Goal: Transaction & Acquisition: Purchase product/service

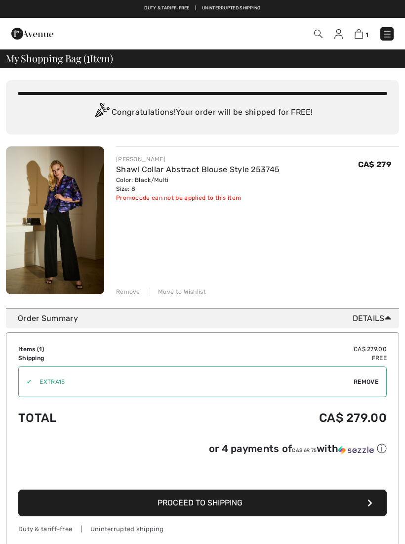
click at [232, 504] on span "Proceed to Shipping" at bounding box center [200, 502] width 85 height 9
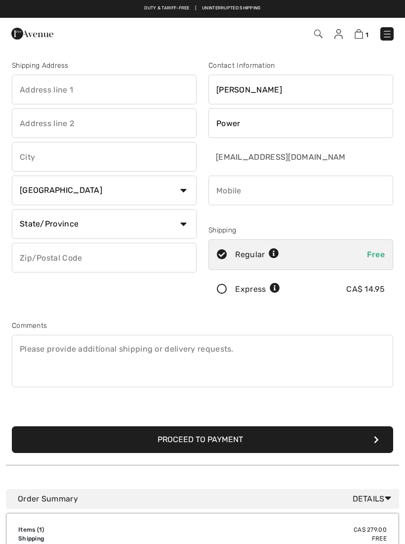
click at [86, 90] on input "text" at bounding box center [104, 90] width 185 height 30
click at [58, 150] on input "text" at bounding box center [104, 157] width 185 height 30
type input "119-609 Truswell rd"
type input "Kelowna"
click at [133, 231] on select "State/Province Alberta British Columbia Manitoba New Brunswick Newfoundland and…" at bounding box center [104, 224] width 185 height 30
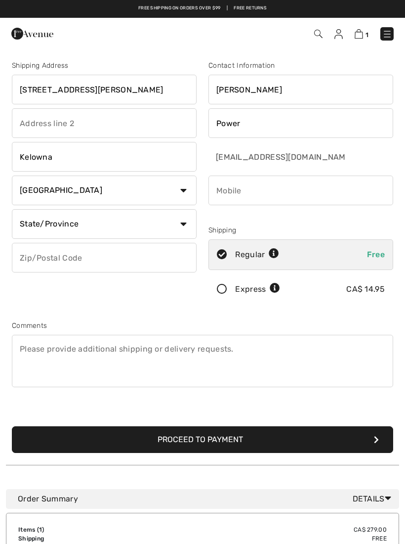
select select "BC"
click at [95, 259] on input "text" at bounding box center [104, 258] width 185 height 30
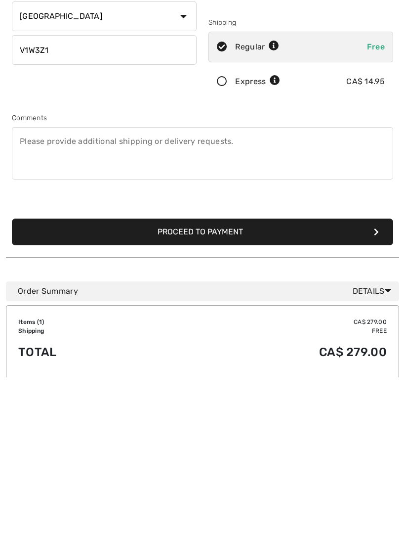
scroll to position [60, 0]
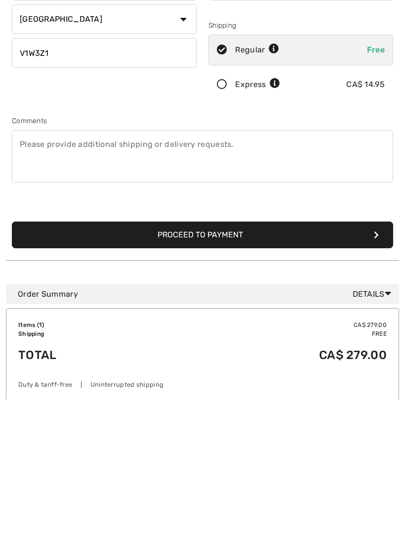
type input "V1W3Z1"
click at [215, 366] on button "Proceed to Payment" at bounding box center [203, 379] width 382 height 27
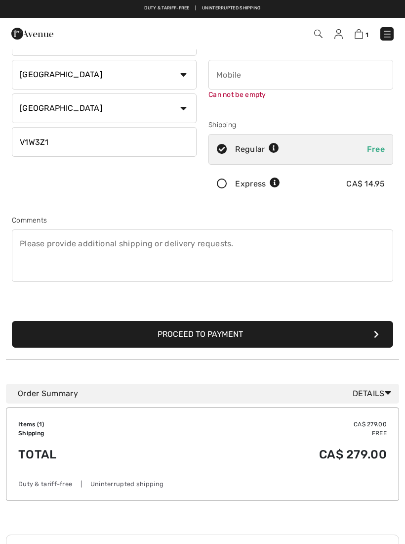
scroll to position [104, 0]
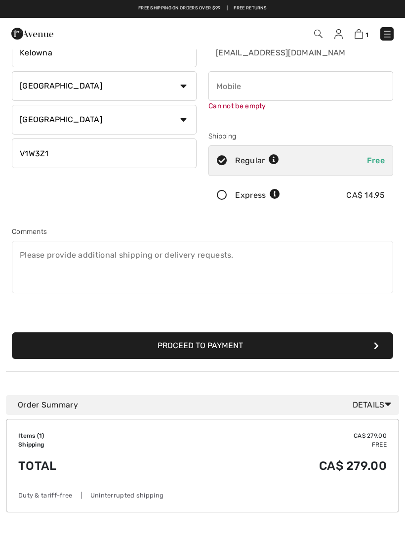
click at [228, 346] on button "Proceed to Payment" at bounding box center [203, 345] width 382 height 27
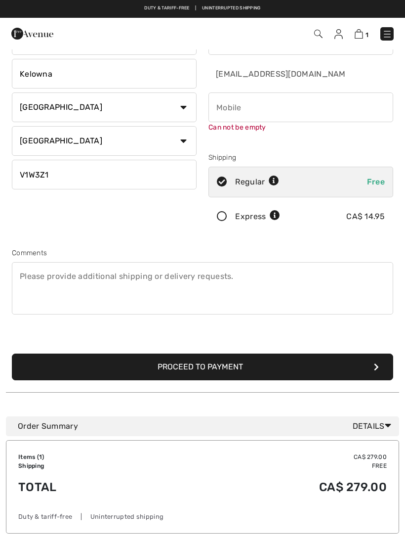
scroll to position [83, 0]
click at [373, 367] on button "Proceed to Payment" at bounding box center [203, 367] width 382 height 27
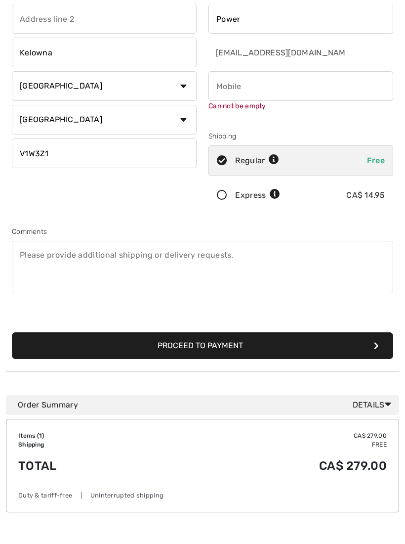
click at [223, 345] on button "Proceed to Payment" at bounding box center [203, 346] width 382 height 27
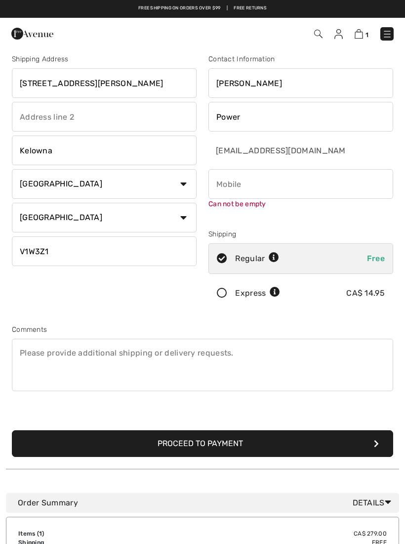
scroll to position [0, 0]
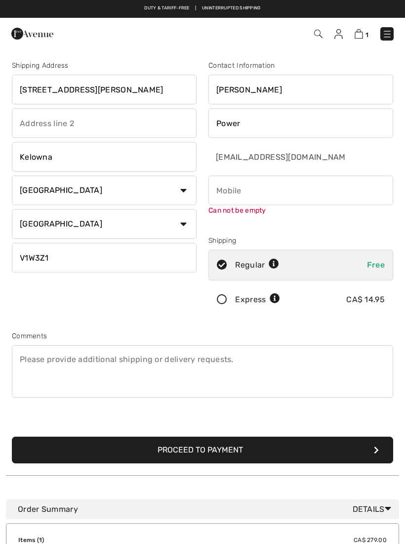
click at [252, 452] on button "Proceed to Payment" at bounding box center [203, 449] width 382 height 27
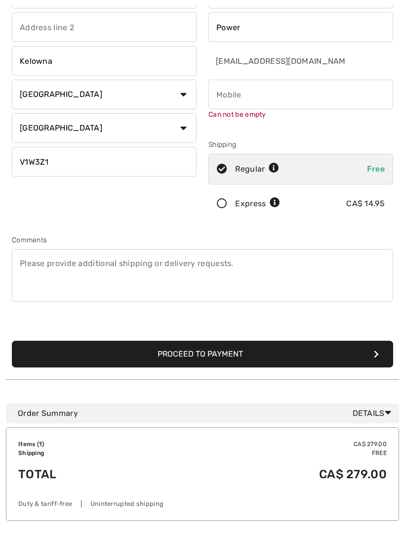
scroll to position [104, 0]
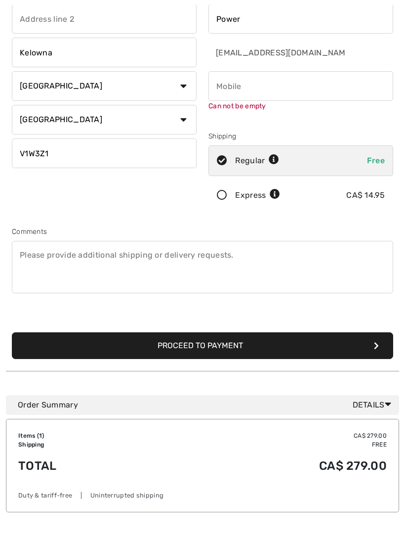
click at [374, 338] on button "Proceed to Payment" at bounding box center [203, 346] width 382 height 27
click at [238, 346] on button "Proceed to Payment" at bounding box center [203, 345] width 382 height 27
click at [344, 346] on button "Proceed to Payment" at bounding box center [203, 345] width 382 height 27
click at [371, 346] on button "Proceed to Payment" at bounding box center [203, 345] width 382 height 27
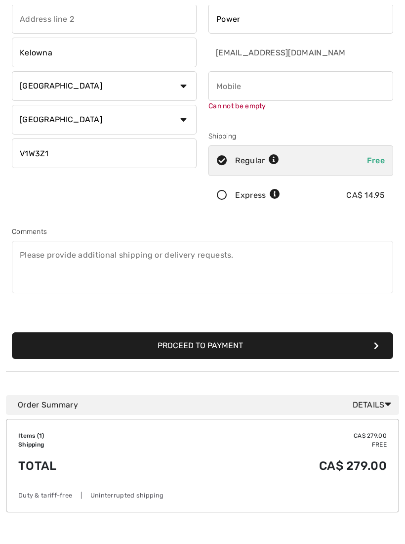
click at [377, 349] on button "Proceed to Payment" at bounding box center [203, 345] width 382 height 27
click at [249, 354] on button "Proceed to Payment" at bounding box center [203, 345] width 382 height 27
click at [271, 350] on button "Proceed to Payment" at bounding box center [203, 345] width 382 height 27
click at [251, 351] on button "Proceed to Payment" at bounding box center [203, 345] width 382 height 27
click at [221, 355] on button "Proceed to Payment" at bounding box center [203, 345] width 382 height 27
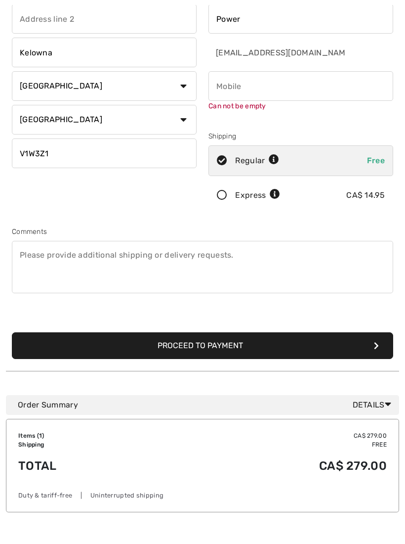
click at [229, 351] on button "Proceed to Payment" at bounding box center [203, 345] width 382 height 27
click at [268, 351] on button "Proceed to Payment" at bounding box center [203, 345] width 382 height 27
click at [375, 346] on icon "submit" at bounding box center [376, 346] width 5 height 8
click at [279, 347] on button "Proceed to Payment" at bounding box center [203, 345] width 382 height 27
click at [270, 349] on button "Proceed to Payment" at bounding box center [203, 345] width 382 height 27
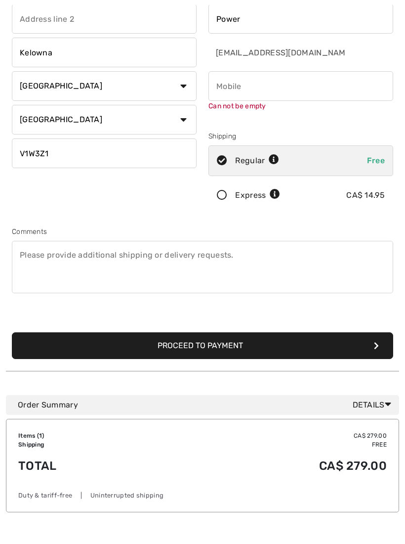
click at [268, 347] on button "Proceed to Payment" at bounding box center [203, 345] width 382 height 27
click at [370, 343] on button "Proceed to Payment" at bounding box center [203, 345] width 382 height 27
click at [332, 353] on button "Proceed to Payment" at bounding box center [203, 345] width 382 height 27
click at [318, 351] on button "Proceed to Payment" at bounding box center [203, 345] width 382 height 27
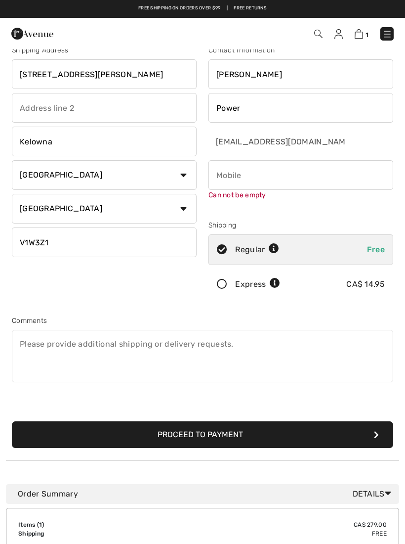
scroll to position [0, 0]
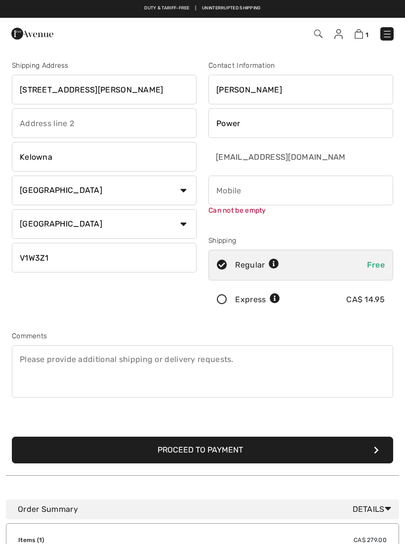
click at [303, 386] on textarea at bounding box center [203, 371] width 382 height 52
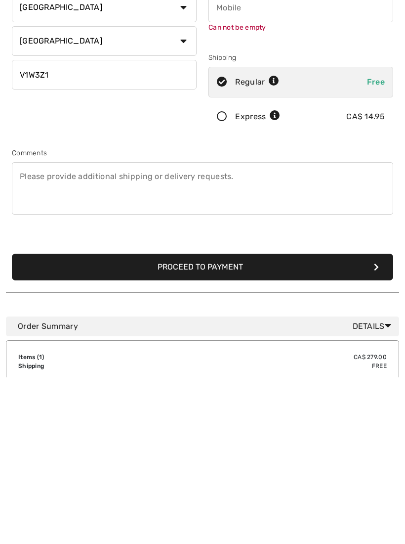
click at [269, 421] on button "Proceed to Payment" at bounding box center [203, 434] width 382 height 27
click at [386, 345] on button "Proceed to Payment" at bounding box center [203, 345] width 382 height 27
click at [283, 352] on button "Proceed to Payment" at bounding box center [203, 345] width 382 height 27
click at [272, 345] on button "Proceed to Payment" at bounding box center [203, 345] width 382 height 27
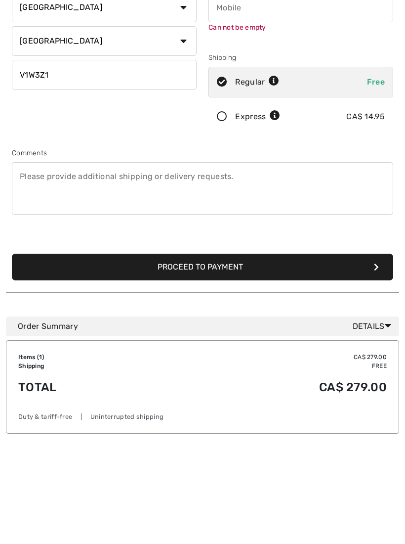
click at [271, 345] on button "Proceed to Payment" at bounding box center [203, 345] width 382 height 27
click at [210, 349] on button "Proceed to Payment" at bounding box center [203, 345] width 382 height 27
click at [184, 353] on button "Proceed to Payment" at bounding box center [203, 345] width 382 height 27
click at [233, 88] on input "phone" at bounding box center [301, 86] width 185 height 30
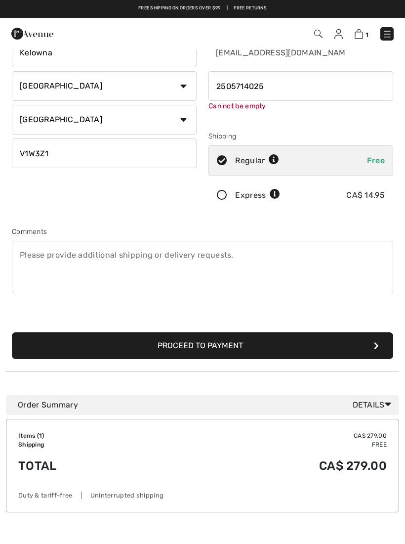
type input "2505714025"
click at [267, 350] on div "Shipping Address 119-609 Truswell rd Kelowna Country Canada United States Afgha…" at bounding box center [202, 151] width 393 height 438
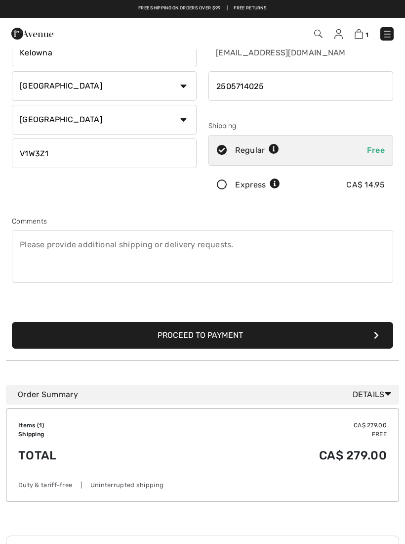
click at [375, 337] on icon "submit" at bounding box center [376, 335] width 5 height 8
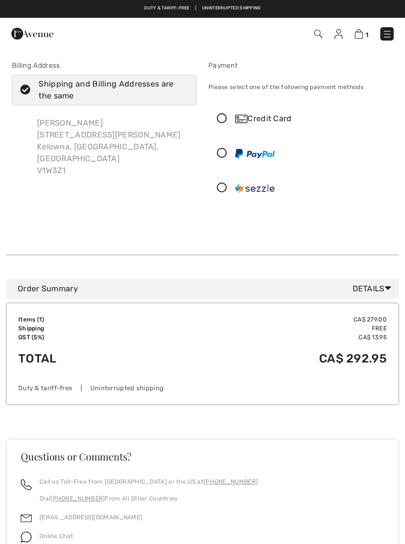
click at [227, 119] on icon at bounding box center [222, 119] width 26 height 10
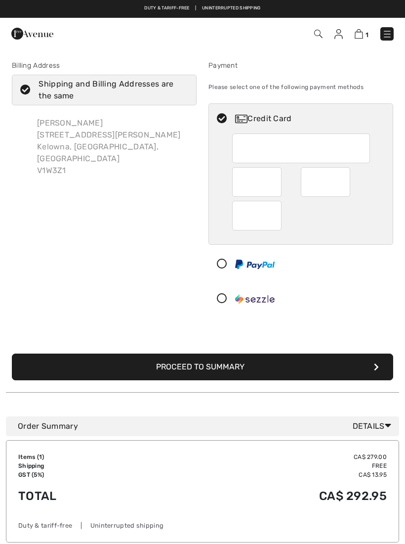
click at [159, 540] on div "Items ( 1 ) CA$ 279.00 Promo code CA$ 0.00 Shipping Free GST (5%) CA$ 13.95 Tax…" at bounding box center [202, 491] width 393 height 102
click at [3, 205] on div "Billing Address Shipping and Billing Addresses are the same Georgina Power 119-…" at bounding box center [202, 420] width 405 height 745
click at [345, 182] on div at bounding box center [325, 182] width 49 height 30
click at [232, 367] on button "Proceed to Summary" at bounding box center [203, 366] width 382 height 27
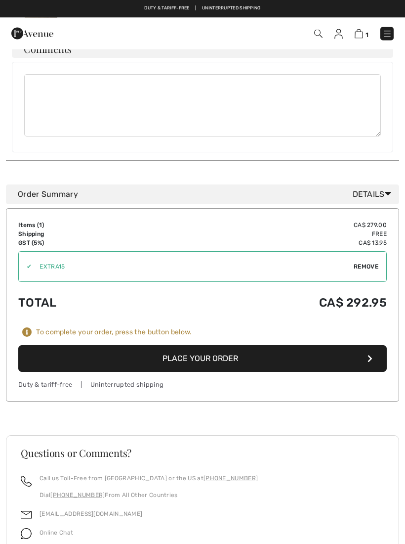
scroll to position [500, 0]
click at [208, 345] on button "Place Your Order" at bounding box center [202, 358] width 369 height 27
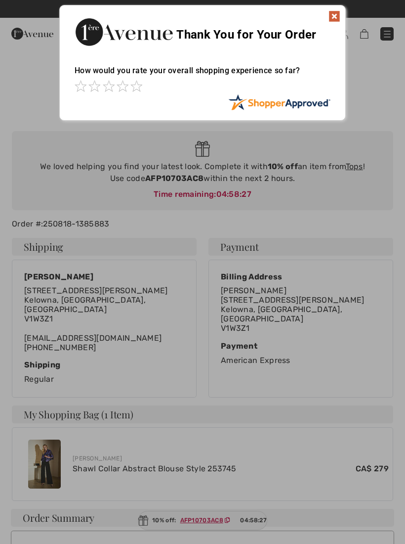
click at [135, 91] on span at bounding box center [136, 86] width 12 height 12
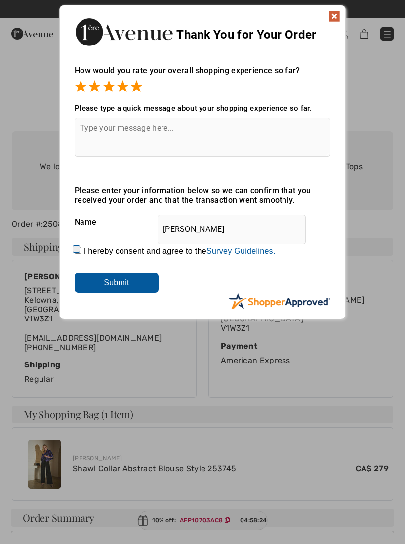
click at [129, 288] on input "Submit" at bounding box center [117, 283] width 84 height 20
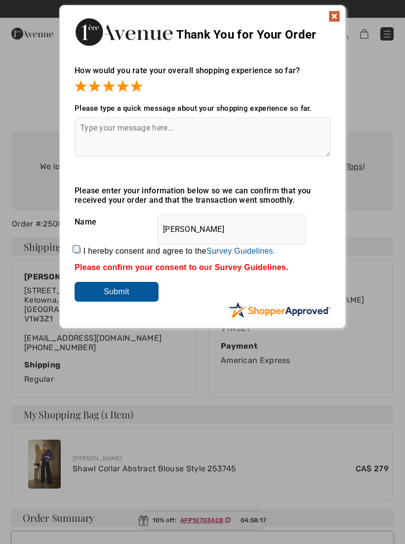
click at [336, 19] on img at bounding box center [335, 16] width 12 height 12
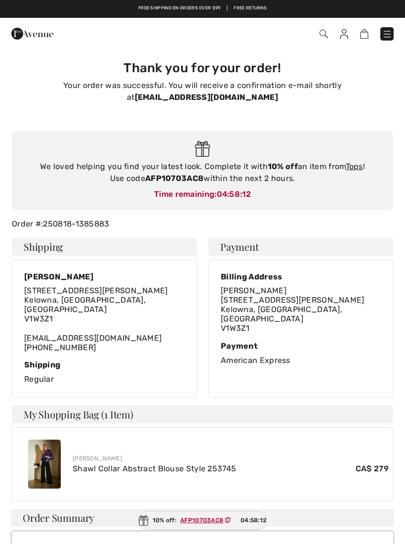
click at [47, 452] on img at bounding box center [44, 463] width 33 height 49
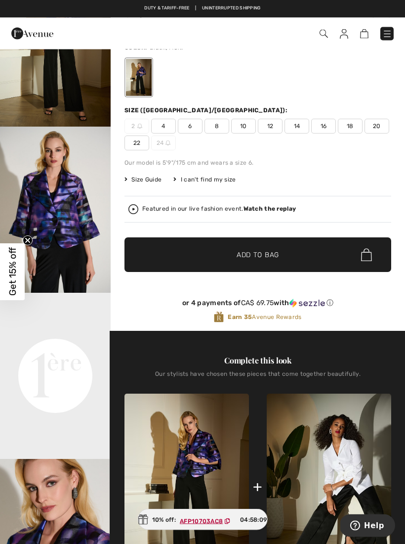
scroll to position [84, 0]
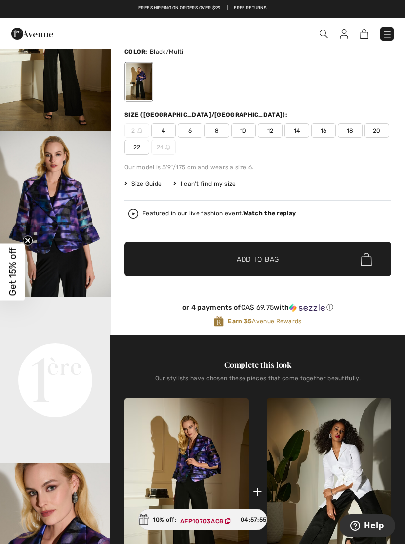
click at [85, 212] on img "2 / 6" at bounding box center [55, 214] width 111 height 166
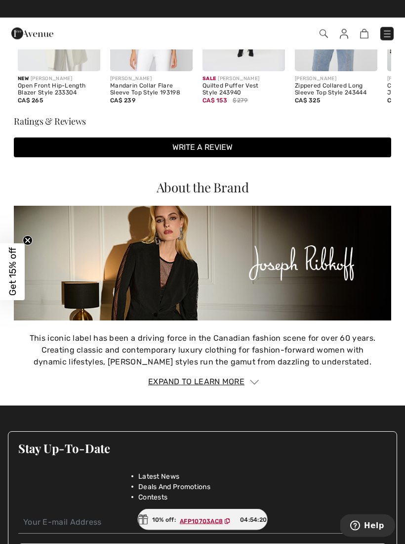
scroll to position [1188, 0]
click at [176, 290] on img at bounding box center [203, 263] width 378 height 114
click at [182, 285] on img at bounding box center [203, 263] width 378 height 114
